Goal: Information Seeking & Learning: Learn about a topic

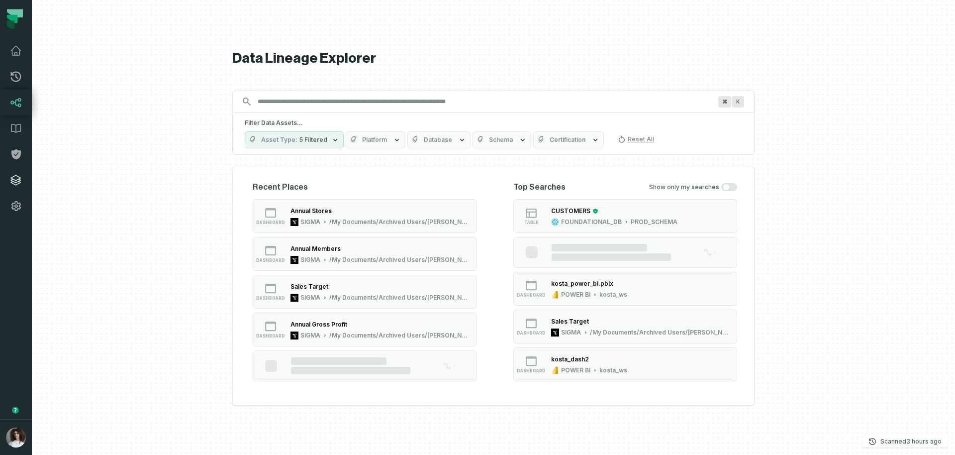
click at [15, 180] on icon at bounding box center [16, 180] width 10 height 10
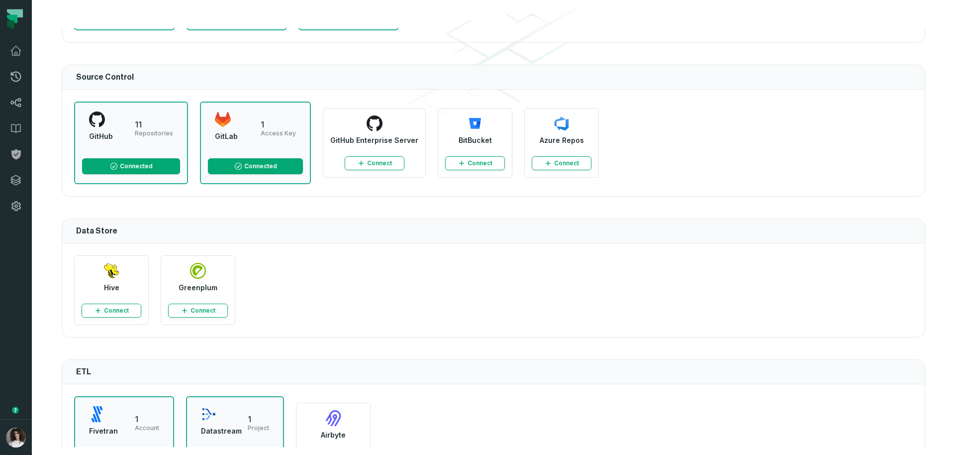
scroll to position [778, 0]
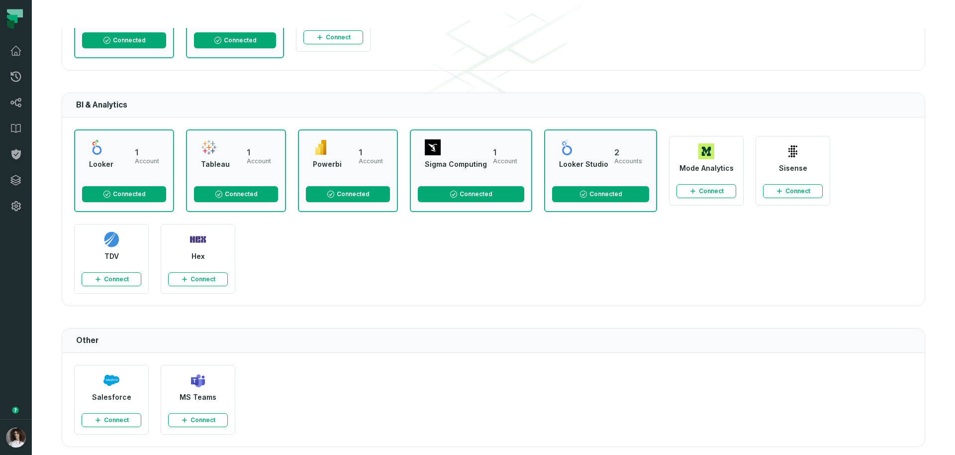
click at [509, 341] on div "Other" at bounding box center [493, 340] width 863 height 24
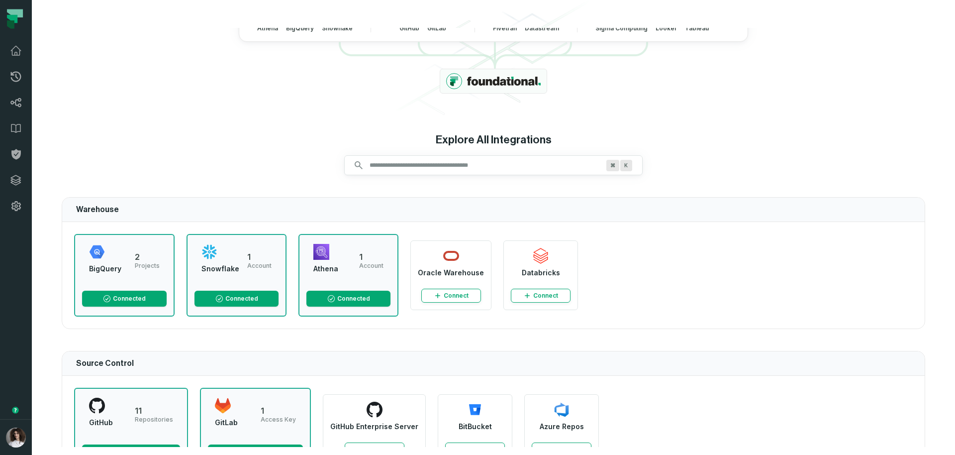
scroll to position [0, 0]
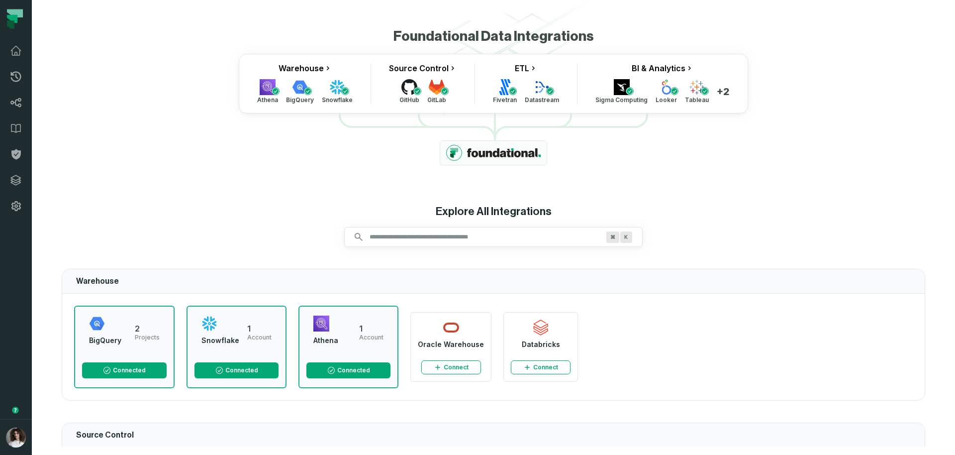
drag, startPoint x: 397, startPoint y: 148, endPoint x: 404, endPoint y: 147, distance: 6.6
click at [397, 148] on div "Foundational Data Integrations Warehouse Athena BigQuery Snowflake Source Contr…" at bounding box center [494, 96] width 864 height 137
drag, startPoint x: 478, startPoint y: 151, endPoint x: 392, endPoint y: 165, distance: 87.1
click at [392, 165] on div "Foundational Data Integrations Warehouse Athena BigQuery Snowflake Source Contr…" at bounding box center [494, 96] width 864 height 137
click at [416, 158] on div "Foundational Data Integrations Warehouse Athena BigQuery Snowflake Source Contr…" at bounding box center [494, 96] width 864 height 137
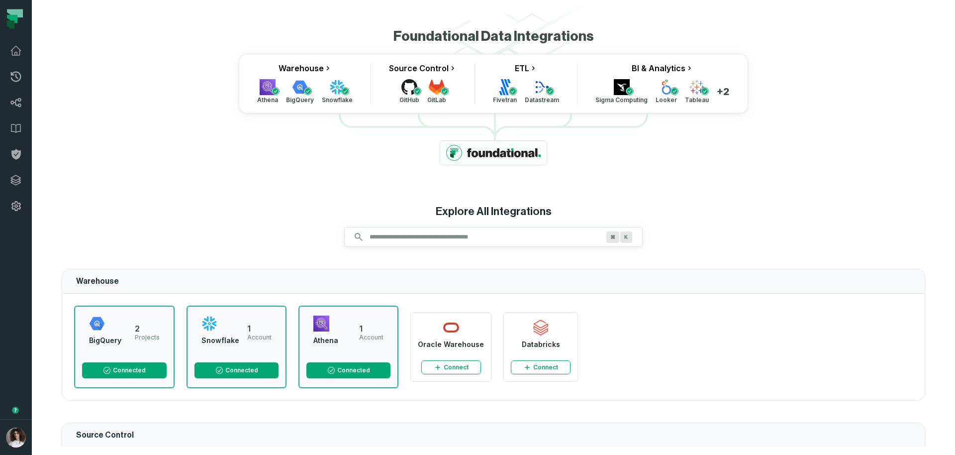
click at [409, 90] on icon at bounding box center [410, 87] width 16 height 16
click at [439, 69] on link "Source Control" at bounding box center [423, 68] width 68 height 10
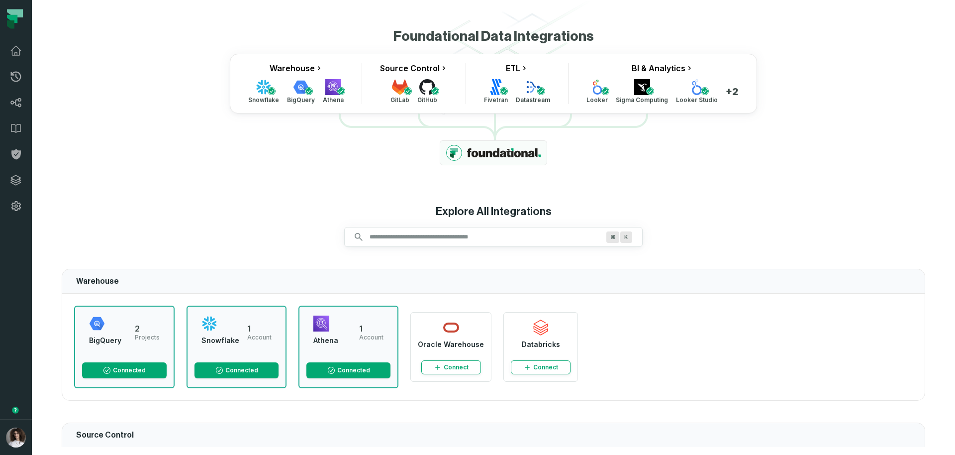
click at [292, 51] on div "Foundational Data Integrations Warehouse Snowflake BigQuery Athena Source Contr…" at bounding box center [494, 96] width 864 height 137
click at [282, 30] on div "Foundational Data Integrations Warehouse Snowflake BigQuery Athena Source Contr…" at bounding box center [494, 96] width 864 height 137
click at [469, 42] on div "Foundational Data Integrations" at bounding box center [494, 36] width 201 height 17
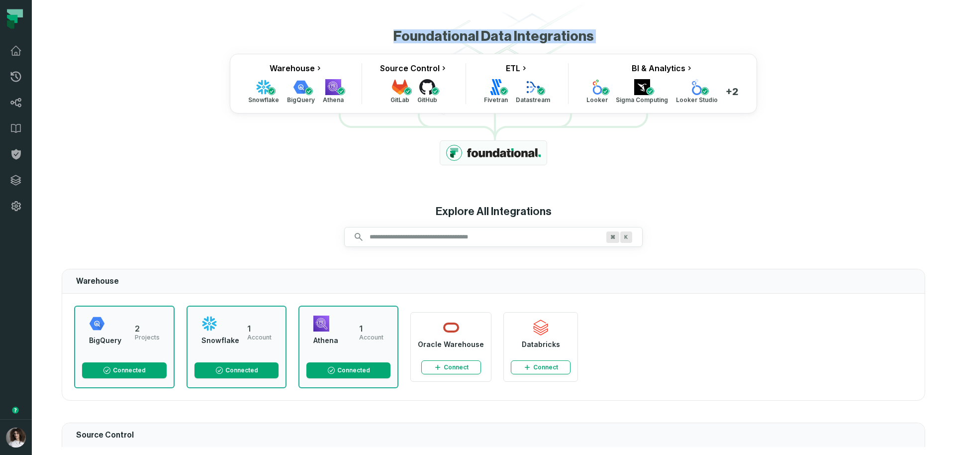
click at [314, 18] on div "Integrations Provider cmdk menu Foundational Data Integrations Warehouse Snowfl…" at bounding box center [493, 227] width 923 height 455
click at [799, 82] on div "Foundational Data Integrations Warehouse Snowflake BigQuery Athena Source Contr…" at bounding box center [494, 96] width 864 height 137
click at [726, 94] on span "+2" at bounding box center [732, 92] width 13 height 10
click at [726, 102] on div "Looker Sigma Computing Looker Studio +2" at bounding box center [663, 91] width 152 height 25
click at [726, 89] on span "+2" at bounding box center [732, 92] width 13 height 10
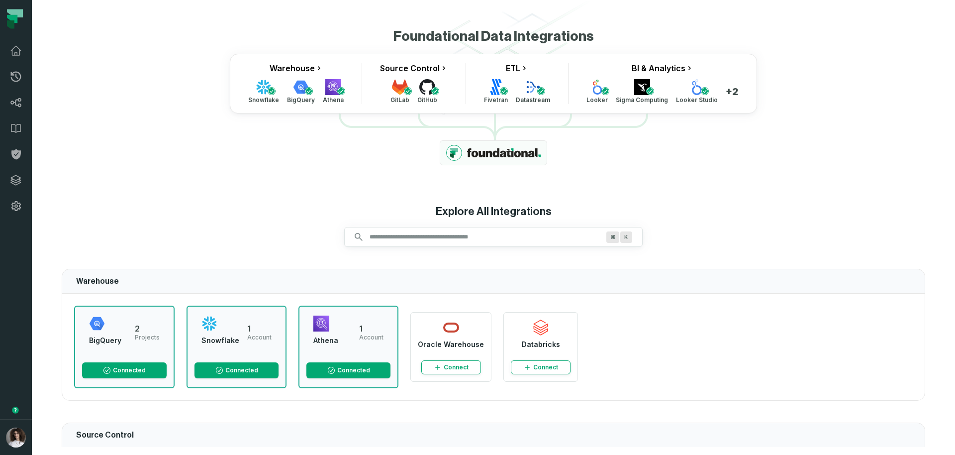
click at [755, 165] on div "Foundational Data Integrations Warehouse Snowflake BigQuery Athena Source Contr…" at bounding box center [494, 96] width 864 height 137
click at [490, 157] on div at bounding box center [493, 152] width 107 height 25
click at [300, 168] on div "Foundational Data Integrations Warehouse Snowflake BigQuery Athena Source Contr…" at bounding box center [494, 237] width 888 height 419
click at [302, 168] on div "Foundational Data Integrations Warehouse Snowflake BigQuery Athena Source Contr…" at bounding box center [494, 237] width 888 height 419
click at [500, 206] on div "Explore All Integrations" at bounding box center [494, 211] width 116 height 13
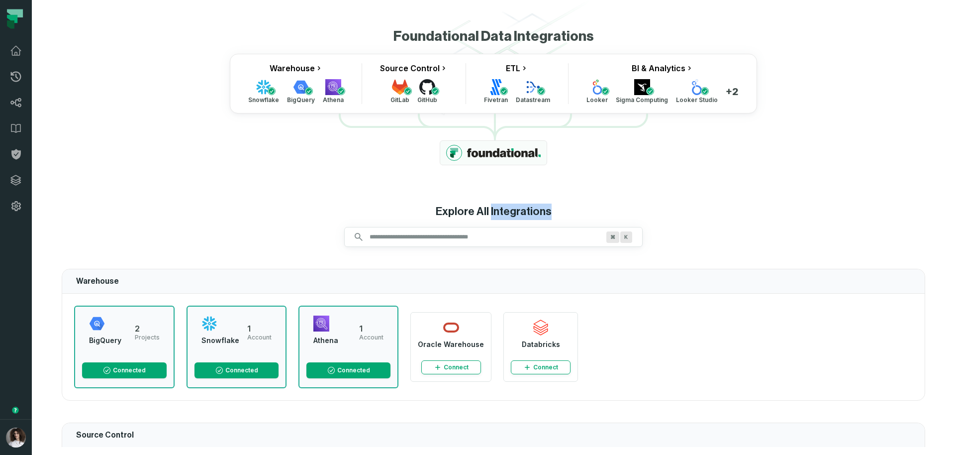
click at [500, 206] on div "Explore All Integrations" at bounding box center [494, 211] width 116 height 13
drag, startPoint x: 746, startPoint y: 299, endPoint x: 729, endPoint y: 336, distance: 41.2
click at [745, 300] on div "BigQuery 2 Projects Connected Snowflake 1 Account Connected Oracle Warehouse Co…" at bounding box center [493, 347] width 863 height 106
click at [763, 267] on div "Foundational Data Integrations Warehouse Snowflake BigQuery Athena Source Contr…" at bounding box center [494, 237] width 888 height 419
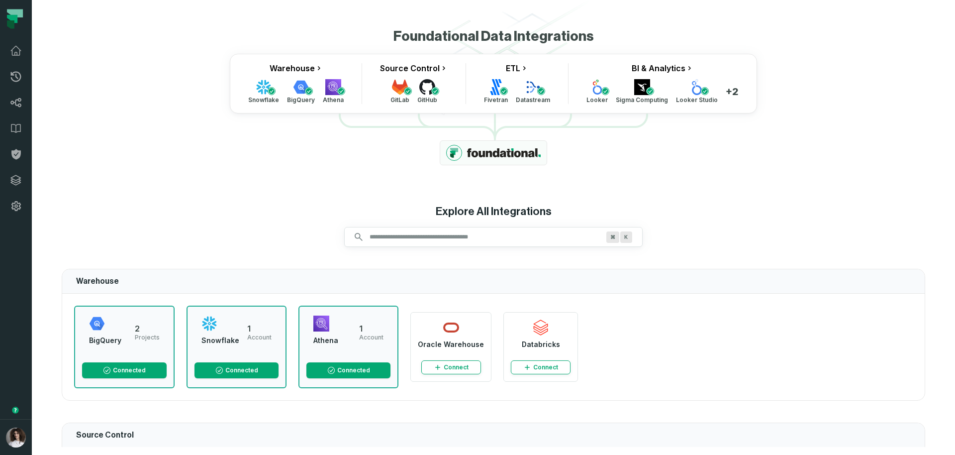
click at [258, 141] on div "Foundational Data Integrations Warehouse Snowflake BigQuery Athena Source Contr…" at bounding box center [494, 96] width 864 height 137
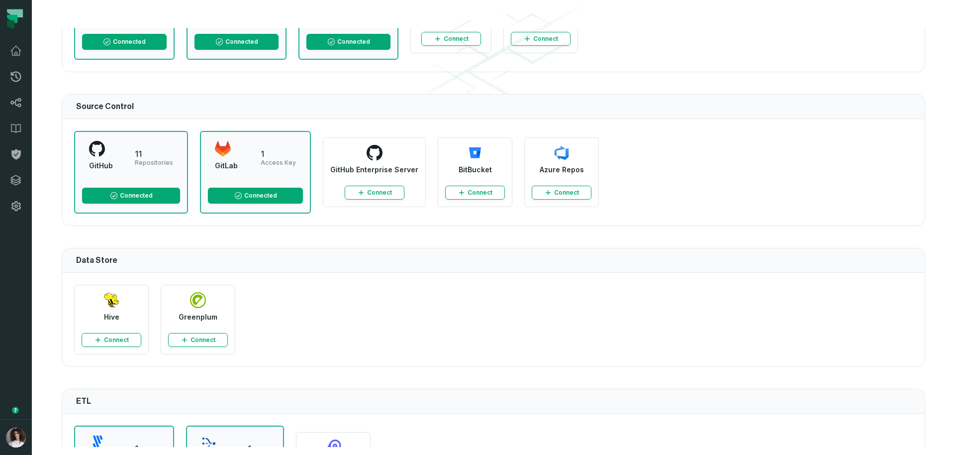
scroll to position [96, 0]
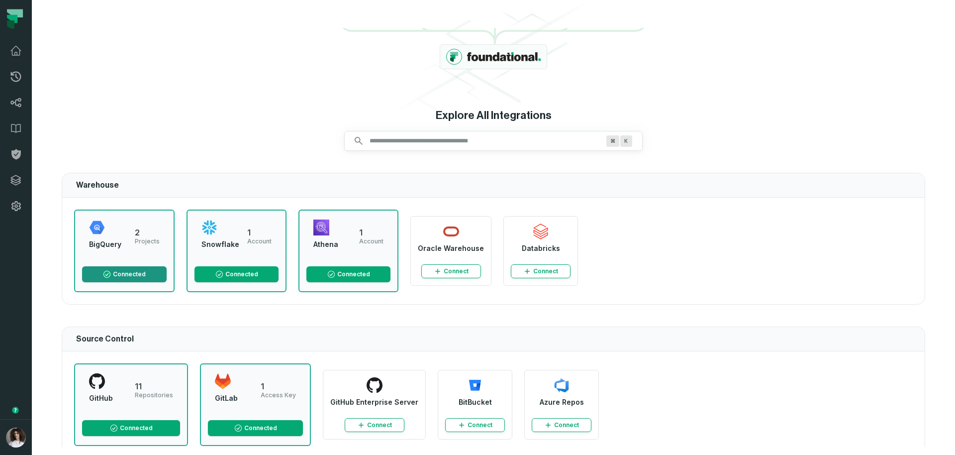
click at [122, 278] on button "Connected" at bounding box center [124, 274] width 85 height 16
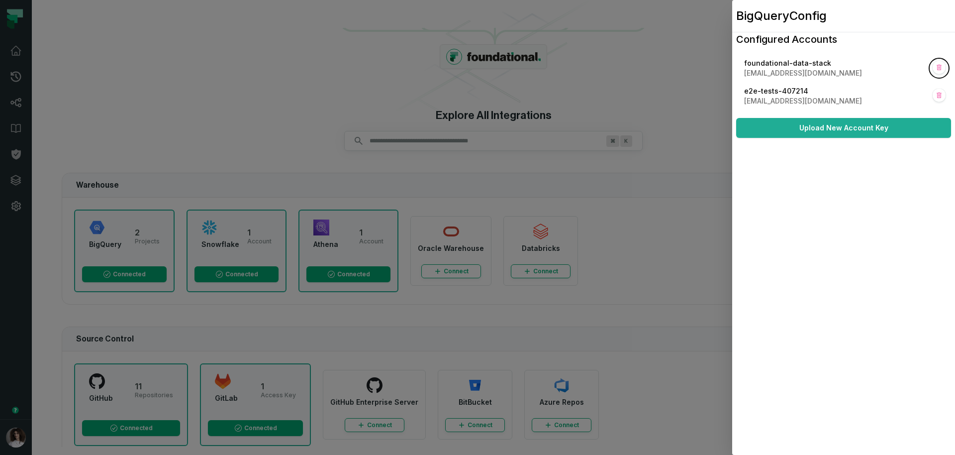
click at [800, 279] on div "BigQuery Config Configured Accounts foundational-data-stack data-stack@foundati…" at bounding box center [843, 227] width 215 height 455
click at [732, 193] on dialog "BigQuery Config Configured Accounts foundational-data-stack data-stack@foundati…" at bounding box center [843, 227] width 223 height 455
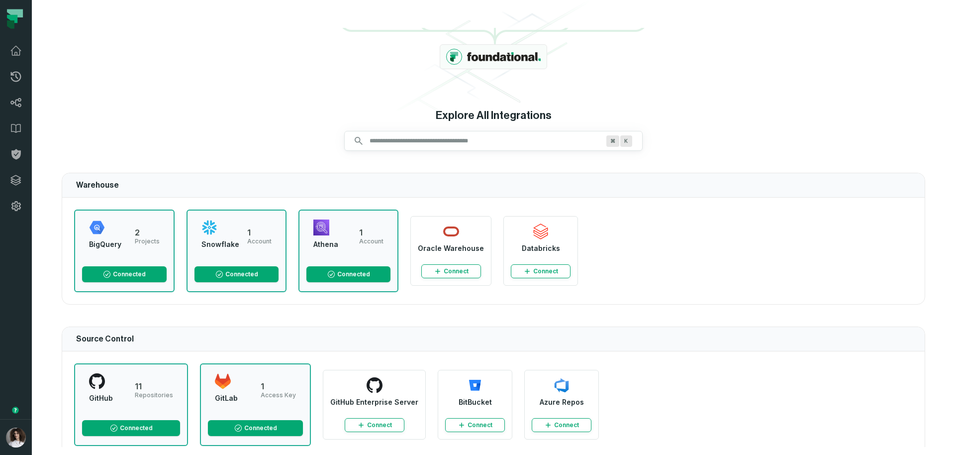
click at [237, 258] on div "Snowflake 1 Account Connected" at bounding box center [237, 250] width 100 height 83
click at [234, 273] on button "Connected" at bounding box center [237, 274] width 84 height 16
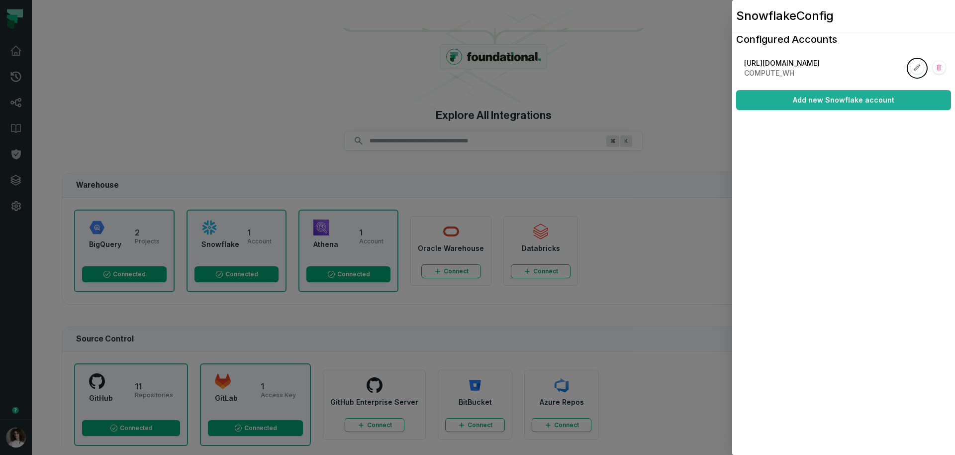
click at [732, 159] on dialog "Snowflake Config Configured Accounts https://vnjqvwx-et47684.snowflakecomputing…" at bounding box center [843, 227] width 223 height 455
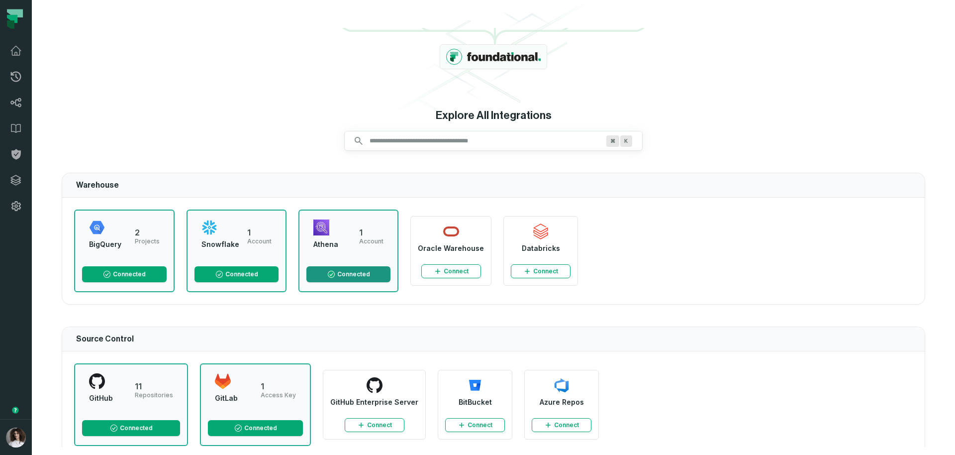
click at [351, 269] on button "Connected" at bounding box center [348, 274] width 84 height 16
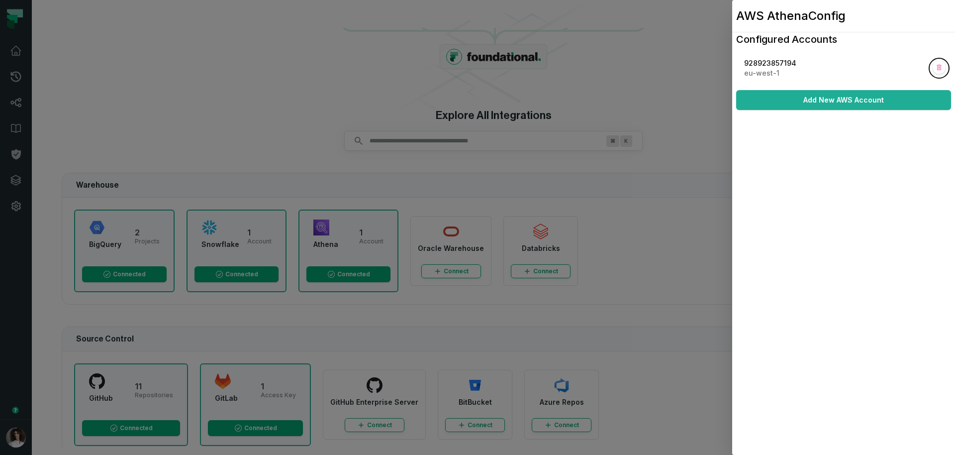
click at [732, 170] on dialog "AWS Athena Config Configured Accounts 928923857194 eu-west-1 Add New AWS Account" at bounding box center [843, 227] width 223 height 455
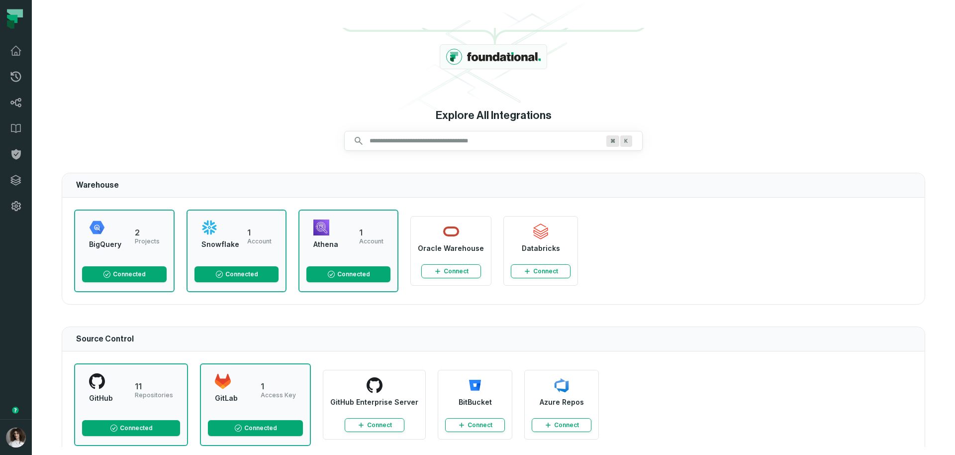
scroll to position [131, 0]
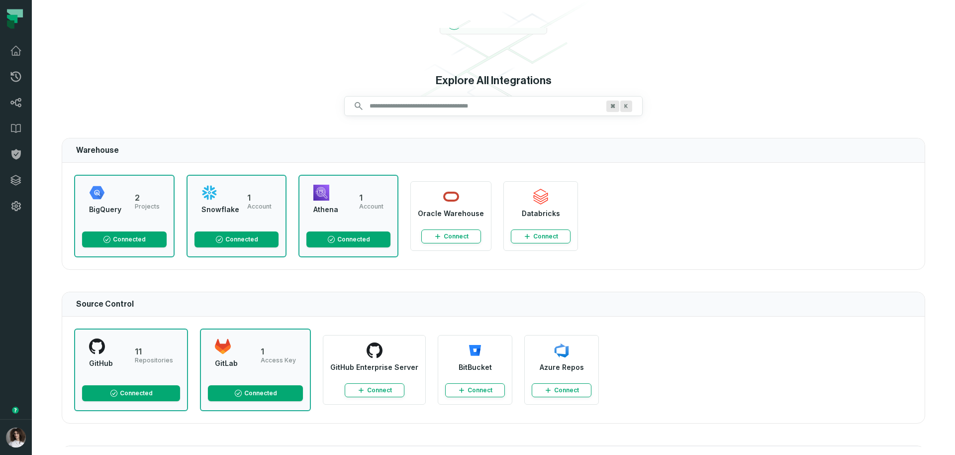
click at [448, 215] on span "Oracle Warehouse" at bounding box center [451, 215] width 66 height 15
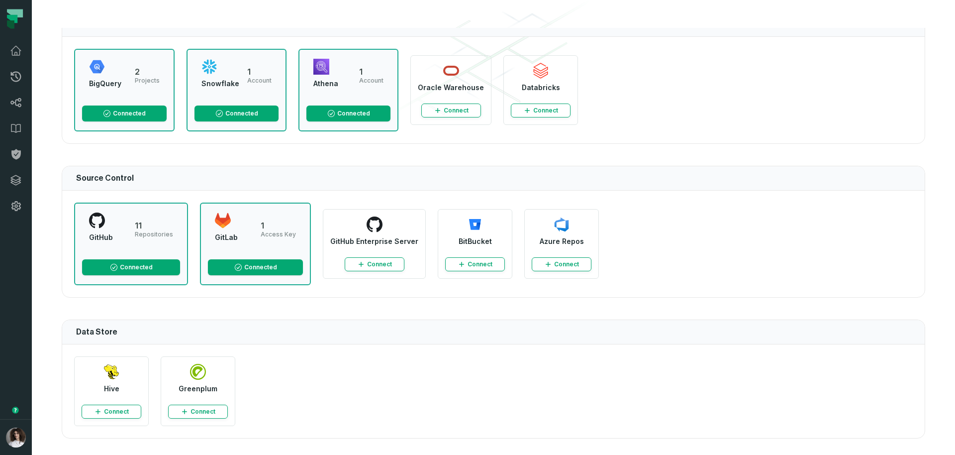
click at [117, 231] on div "GitHub" at bounding box center [109, 229] width 40 height 35
click at [104, 245] on span "GitHub" at bounding box center [101, 239] width 24 height 15
click at [107, 237] on span "GitHub" at bounding box center [101, 239] width 24 height 15
click at [139, 221] on h2 "11" at bounding box center [154, 225] width 38 height 8
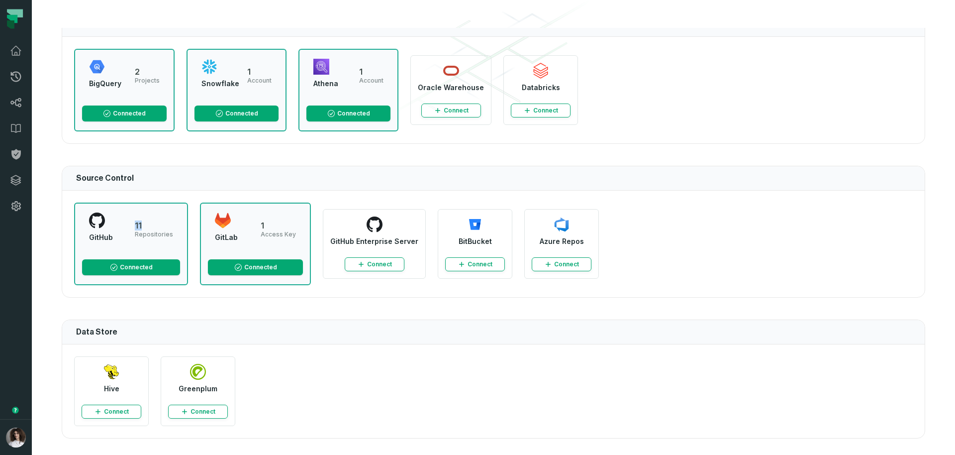
click at [139, 221] on h2 "11" at bounding box center [154, 225] width 38 height 8
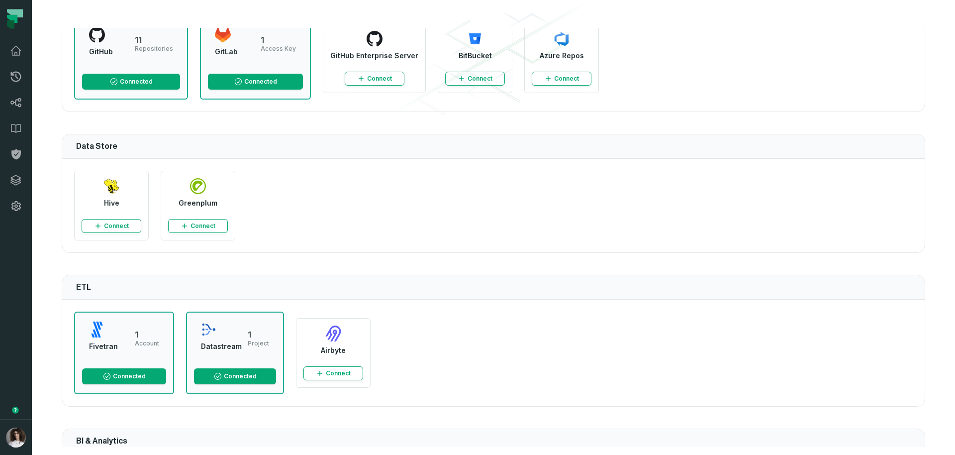
scroll to position [341, 0]
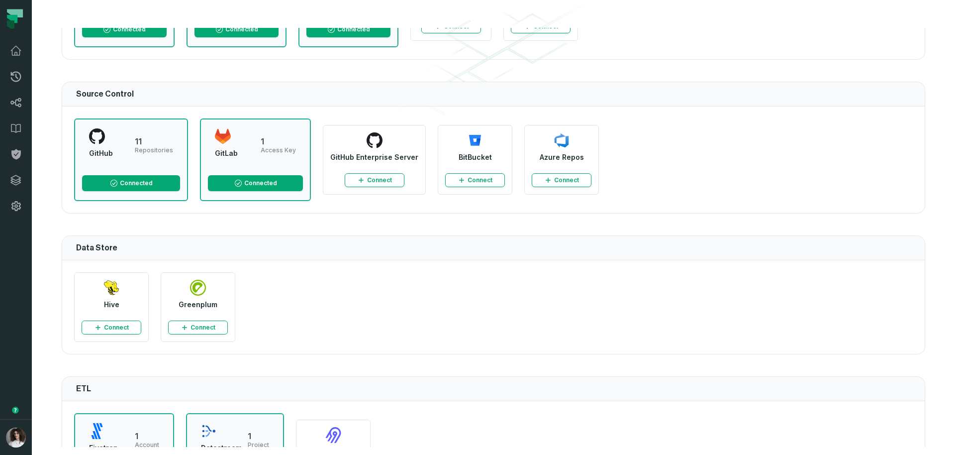
click at [372, 119] on div "GitHub 11 Repositories Connected GitHub Enterprise Server Connect GitLab 1 Acce…" at bounding box center [493, 159] width 863 height 106
click at [367, 180] on button "Connect" at bounding box center [375, 180] width 60 height 14
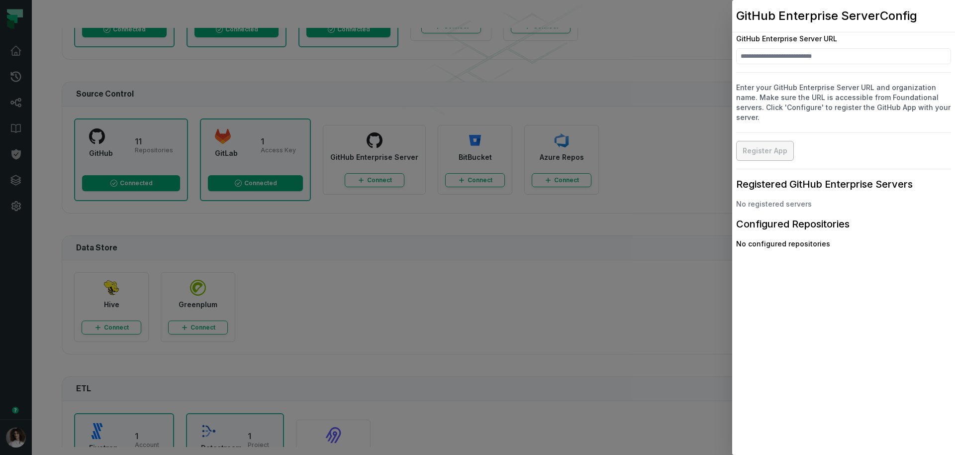
click at [732, 112] on dialog "GitHub Enterprise Server Config GitHub Enterprise Server URL Enter your GitHub …" at bounding box center [843, 227] width 223 height 455
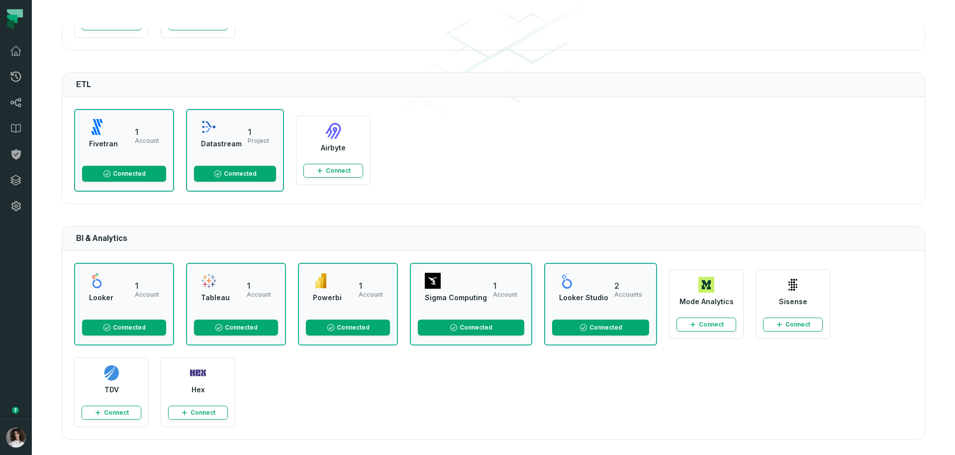
scroll to position [778, 0]
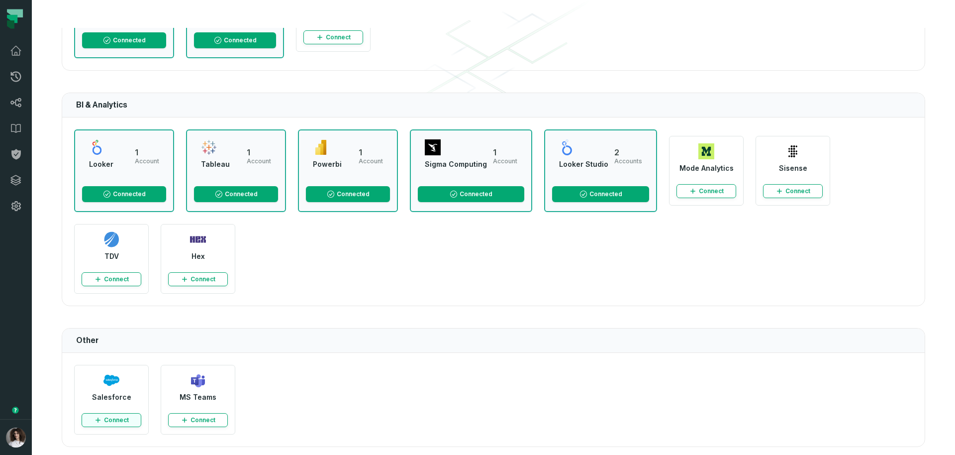
click at [106, 419] on button "Connect" at bounding box center [112, 420] width 60 height 14
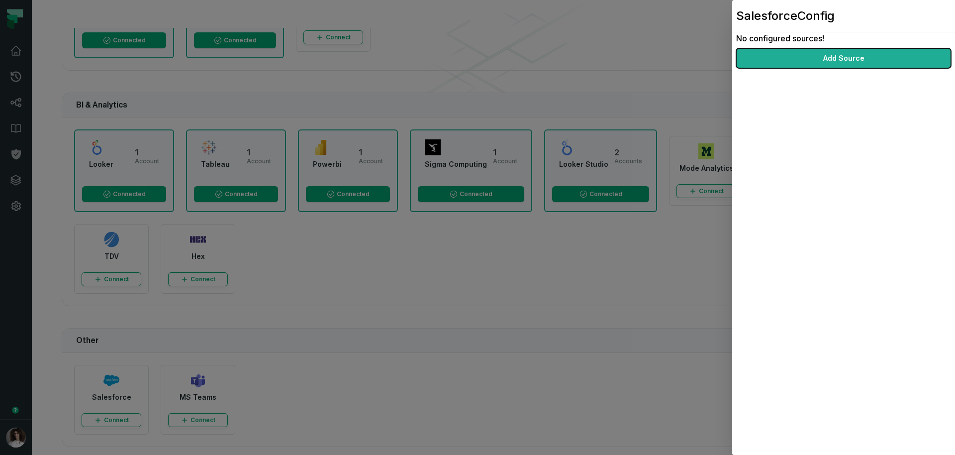
click at [732, 364] on dialog "Salesforce Config No configured sources! Add Source" at bounding box center [843, 227] width 223 height 455
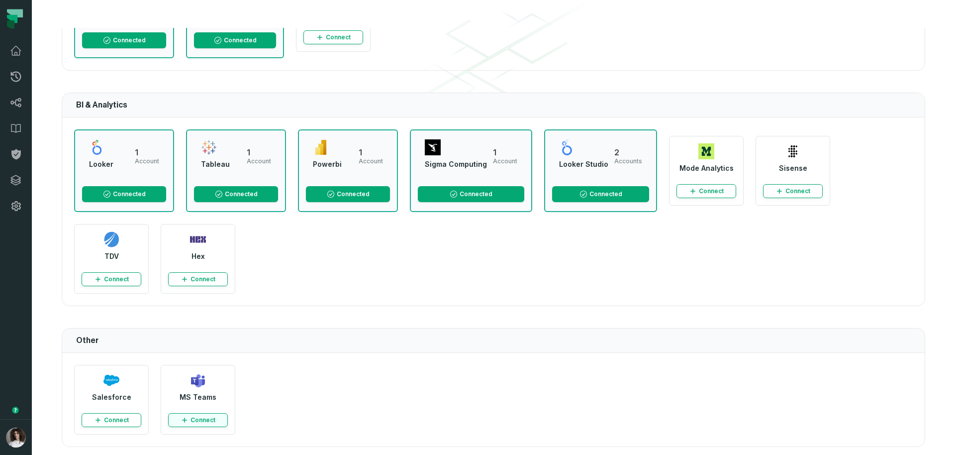
click at [178, 414] on button "Connect" at bounding box center [198, 420] width 60 height 14
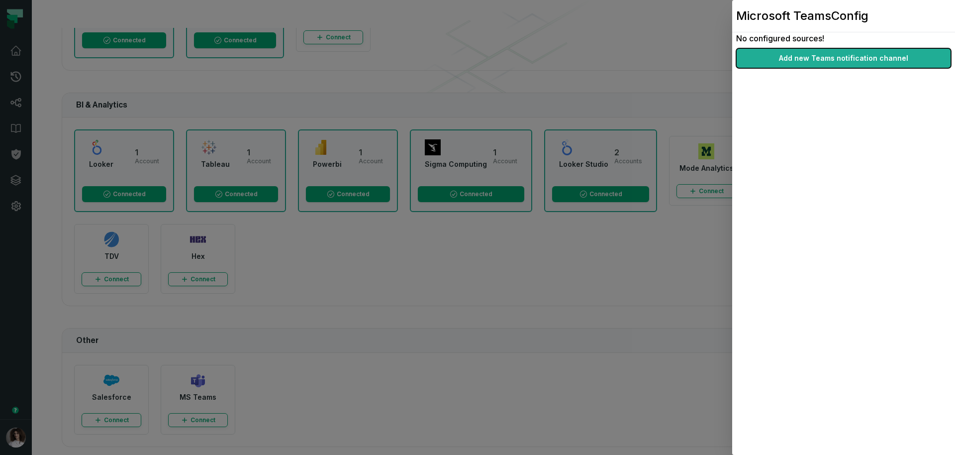
click at [732, 280] on dialog "Microsoft Teams Config No configured sources! Add new Teams notification channel" at bounding box center [843, 227] width 223 height 455
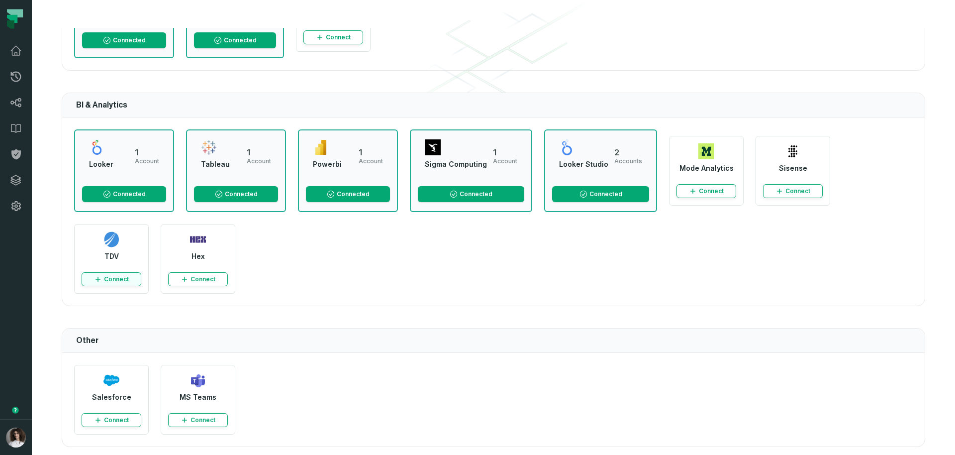
click at [109, 279] on button "Connect" at bounding box center [112, 279] width 60 height 14
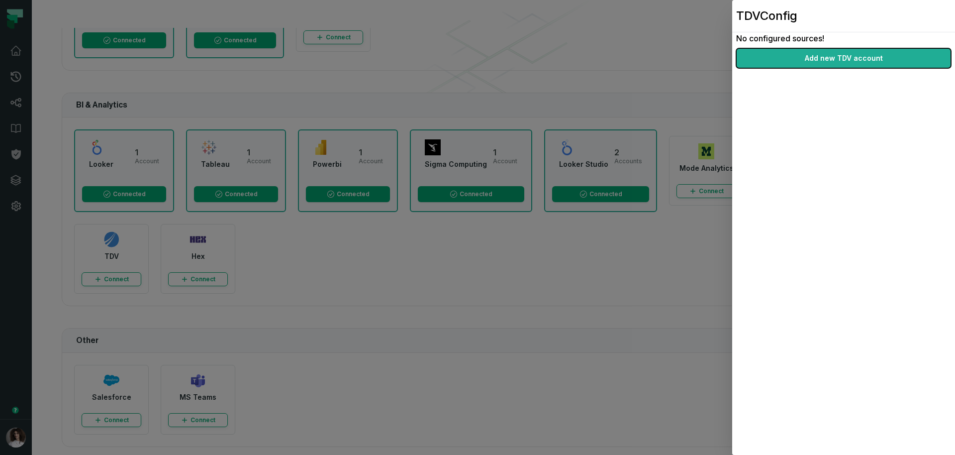
click at [732, 286] on dialog "TDV Config No configured sources! Add new TDV account" at bounding box center [843, 227] width 223 height 455
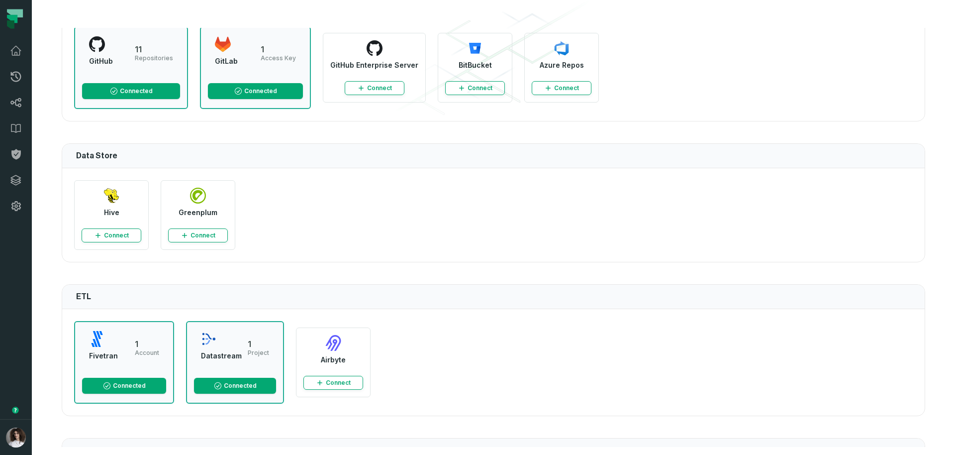
scroll to position [0, 0]
